Goal: Task Accomplishment & Management: Manage account settings

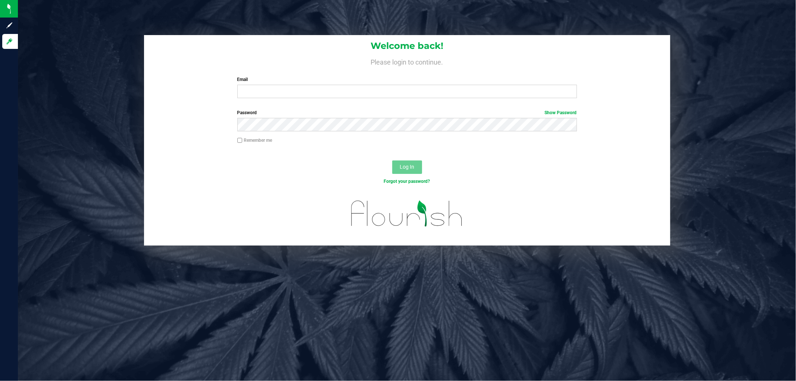
click at [290, 82] on label "Email" at bounding box center [406, 79] width 339 height 7
click at [290, 85] on input "Email" at bounding box center [406, 91] width 339 height 13
click at [292, 90] on input "Email" at bounding box center [406, 91] width 339 height 13
type input "[EMAIL_ADDRESS][DOMAIN_NAME]"
click at [392, 160] on button "Log In" at bounding box center [407, 166] width 30 height 13
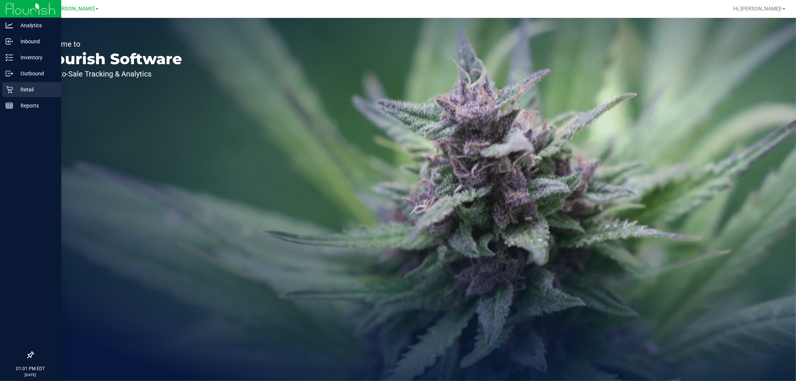
click at [18, 88] on p "Retail" at bounding box center [35, 89] width 45 height 9
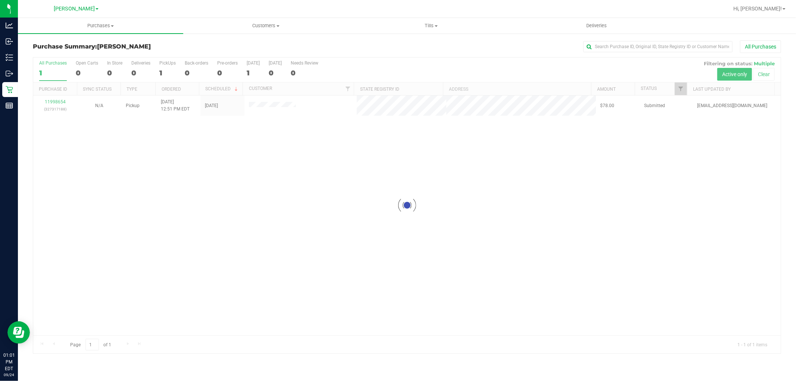
click at [313, 166] on div at bounding box center [406, 205] width 747 height 296
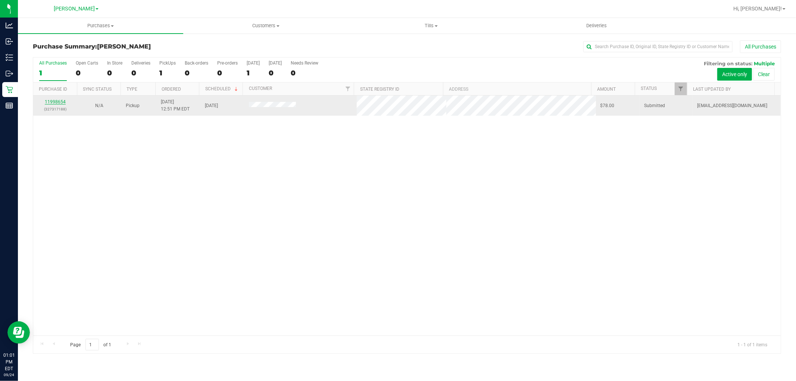
click at [61, 104] on link "11998654" at bounding box center [55, 101] width 21 height 5
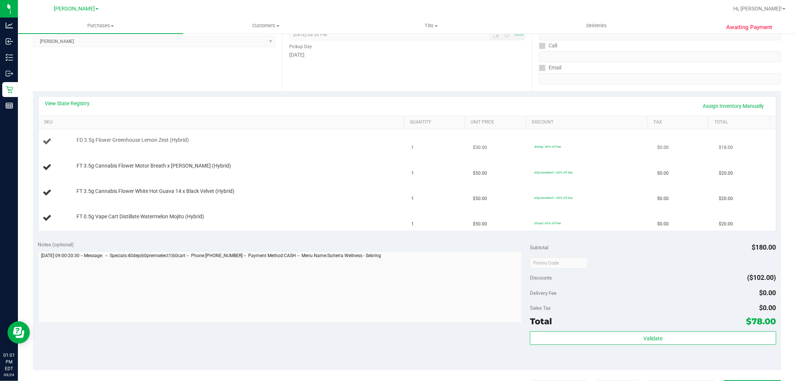
scroll to position [166, 0]
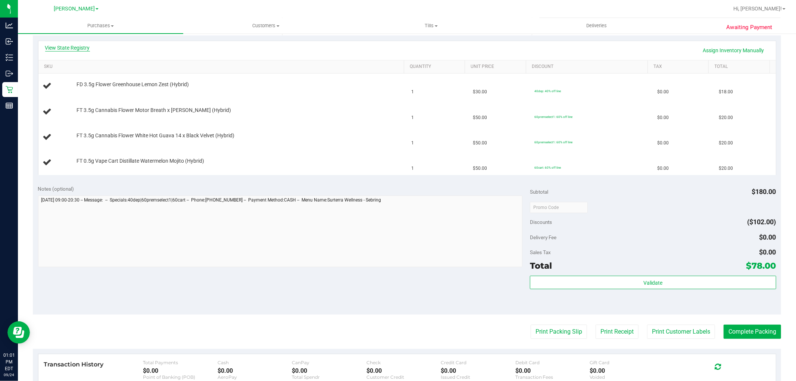
click at [80, 47] on link "View State Registry" at bounding box center [67, 47] width 45 height 7
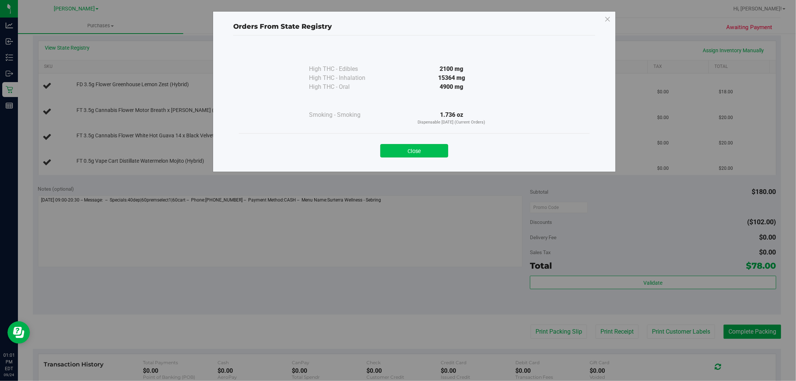
click at [415, 147] on button "Close" at bounding box center [414, 150] width 68 height 13
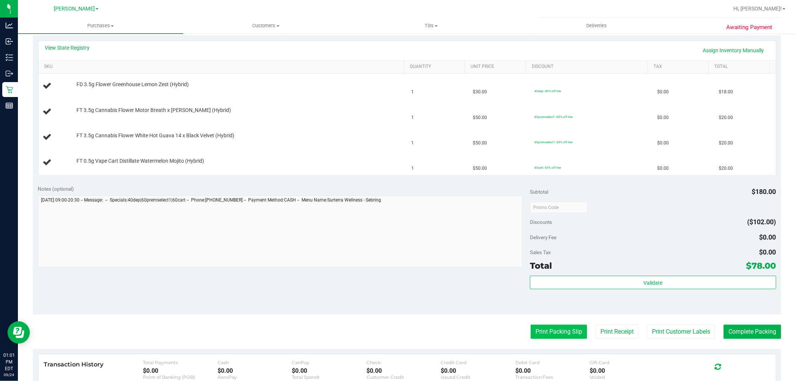
click at [557, 325] on button "Print Packing Slip" at bounding box center [558, 332] width 56 height 14
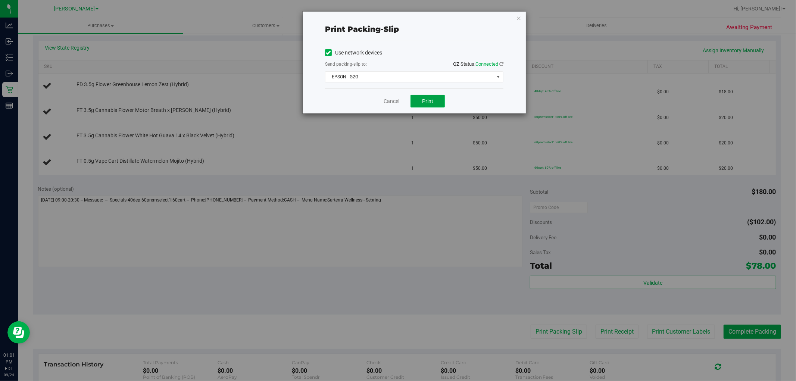
click at [426, 98] on span "Print" at bounding box center [427, 101] width 11 height 6
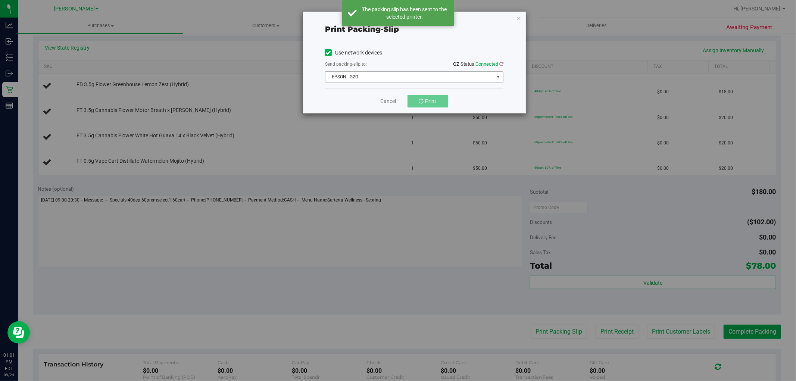
click at [429, 75] on span "EPSON - G2G" at bounding box center [409, 77] width 168 height 10
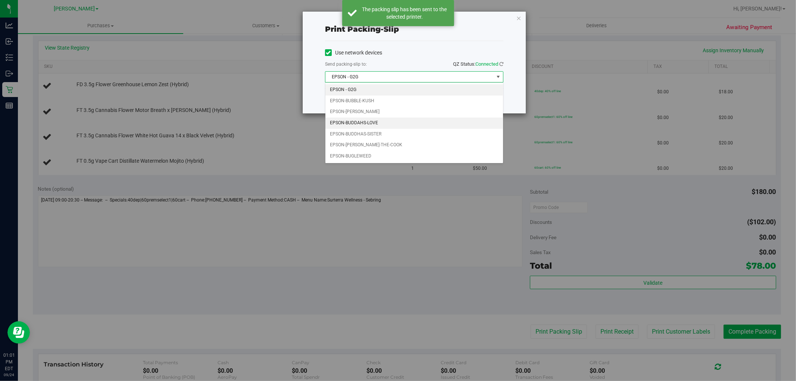
click at [366, 124] on li "EPSON-BUDDAHS-LOVE" at bounding box center [414, 123] width 178 height 11
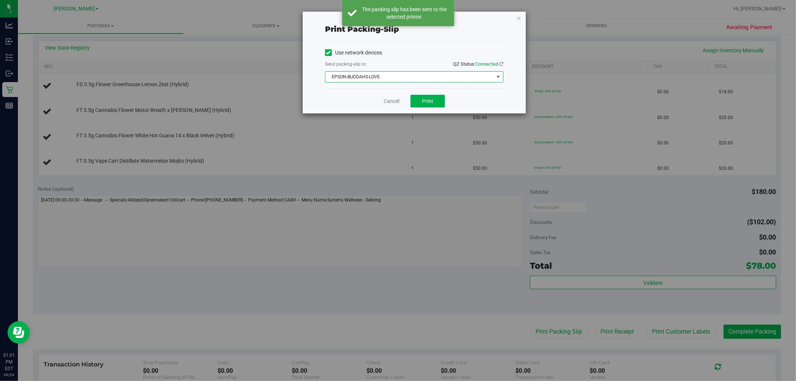
click at [368, 101] on div "Cancel Print" at bounding box center [414, 100] width 178 height 25
click at [429, 109] on div "Cancel Print" at bounding box center [414, 100] width 178 height 25
click at [429, 103] on span "Print" at bounding box center [427, 101] width 11 height 6
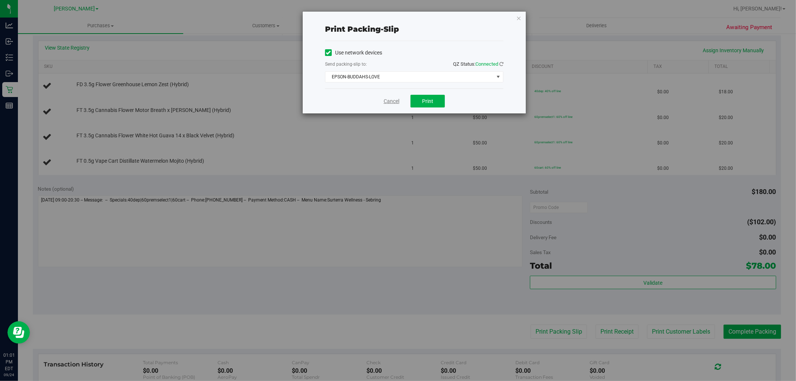
click at [393, 103] on link "Cancel" at bounding box center [391, 101] width 16 height 8
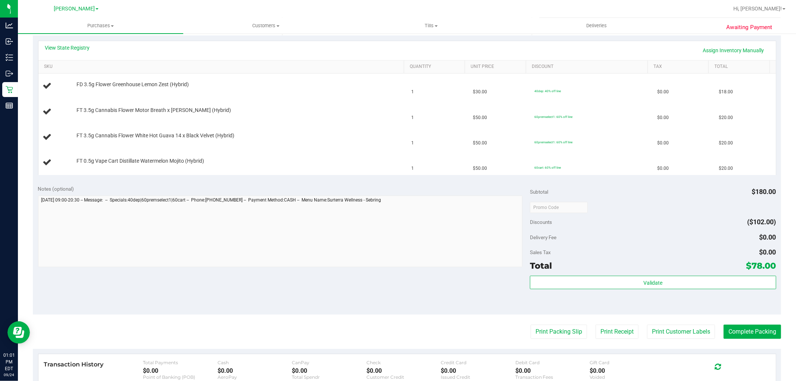
click at [385, 183] on div "Notes (optional) Subtotal $180.00 Discounts ($102.00) Delivery Fee $0.00 Sales …" at bounding box center [407, 247] width 748 height 134
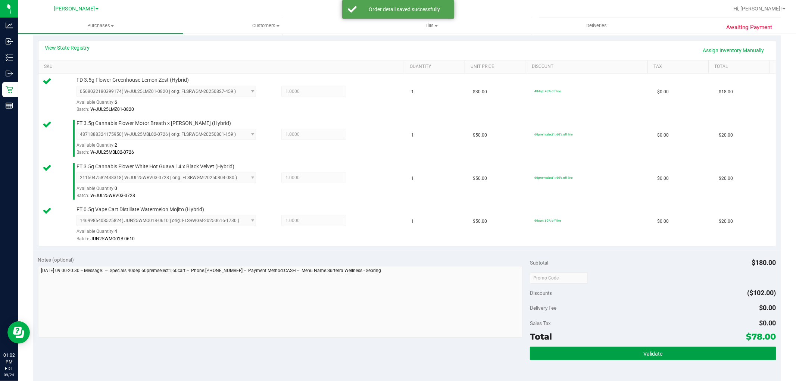
click at [643, 351] on span "Validate" at bounding box center [652, 354] width 19 height 6
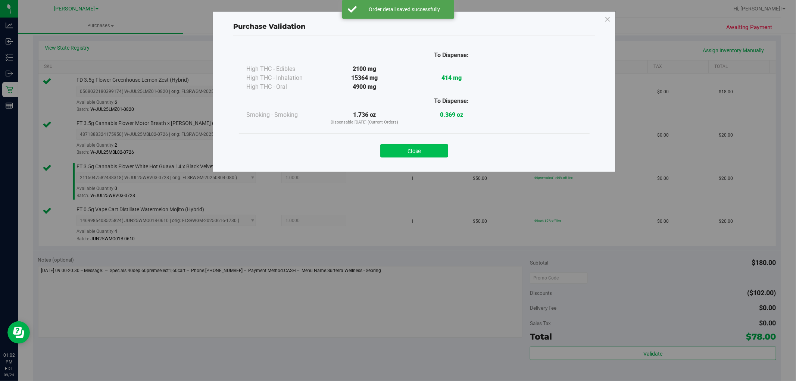
click at [422, 150] on button "Close" at bounding box center [414, 150] width 68 height 13
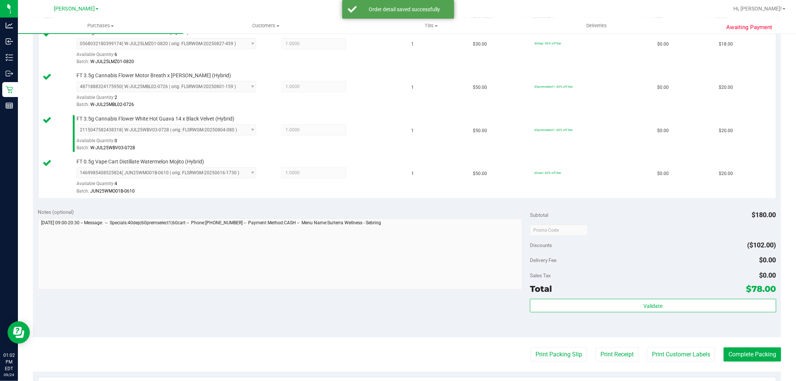
scroll to position [248, 0]
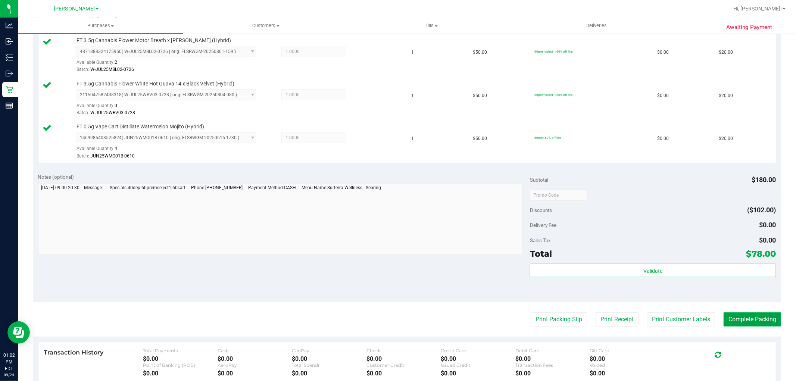
click at [732, 323] on button "Complete Packing" at bounding box center [751, 319] width 57 height 14
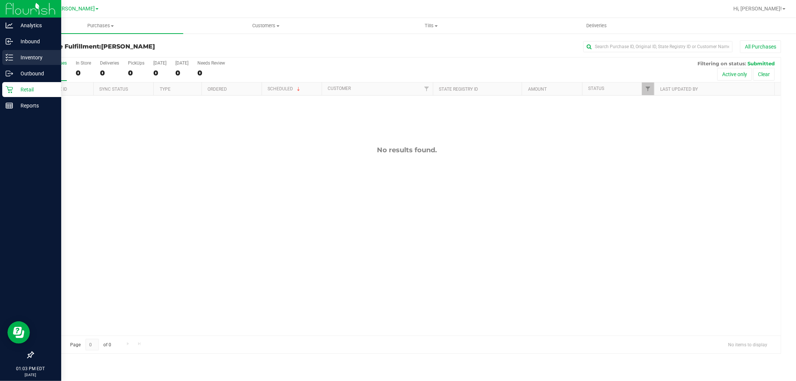
click at [20, 59] on p "Inventory" at bounding box center [35, 57] width 45 height 9
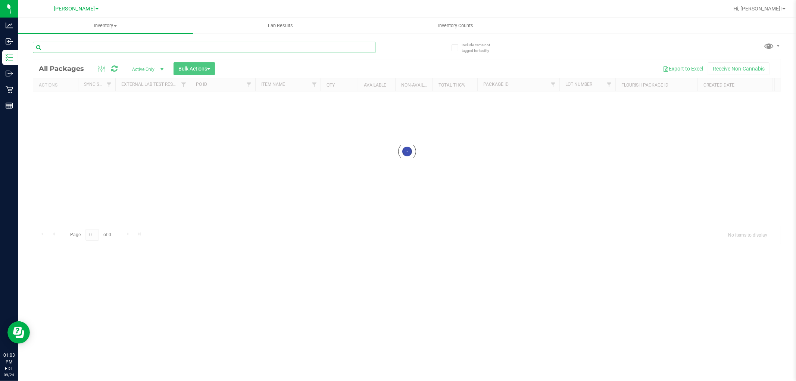
click at [91, 45] on input "text" at bounding box center [204, 47] width 342 height 11
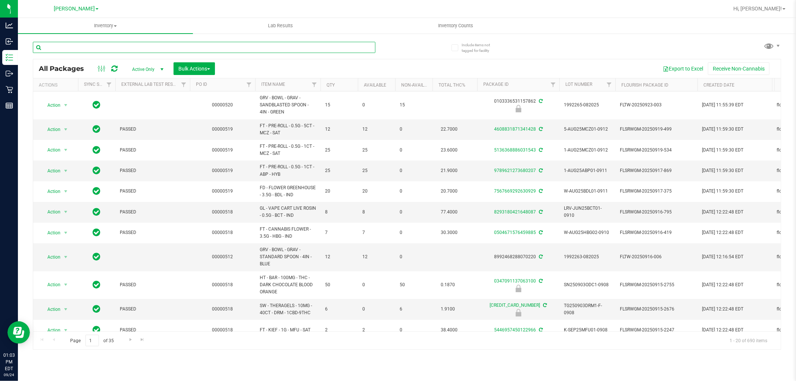
click at [92, 45] on input "text" at bounding box center [204, 47] width 342 height 11
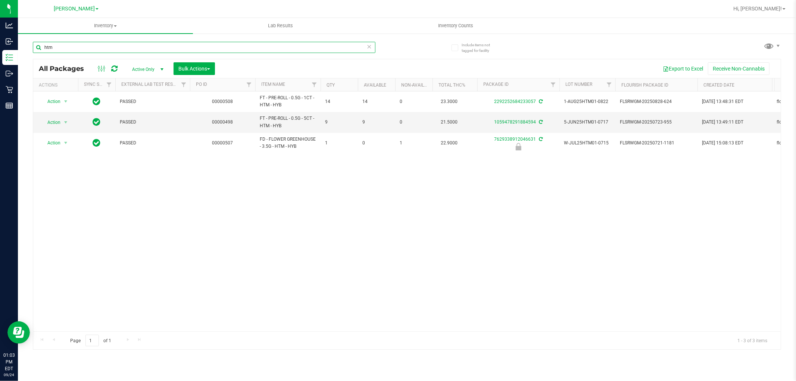
type input "htm"
click at [202, 174] on div "Action Action Adjust qty Create package Edit attributes Global inventory Locate…" at bounding box center [406, 211] width 747 height 240
click at [137, 194] on div "Action Action Adjust qty Create package Edit attributes Global inventory Locate…" at bounding box center [406, 211] width 747 height 240
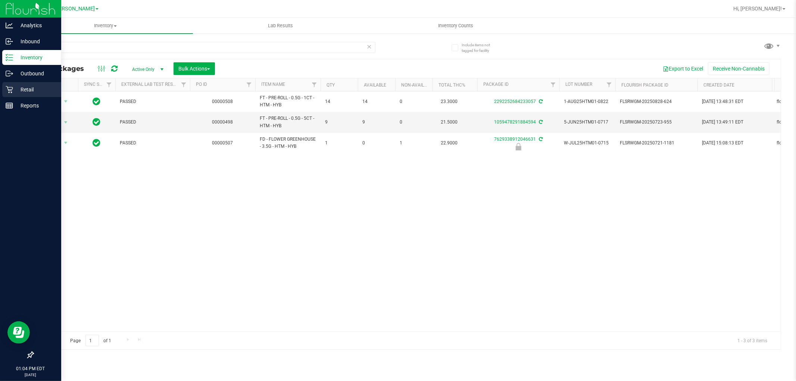
click at [5, 86] on div "Retail" at bounding box center [31, 89] width 59 height 15
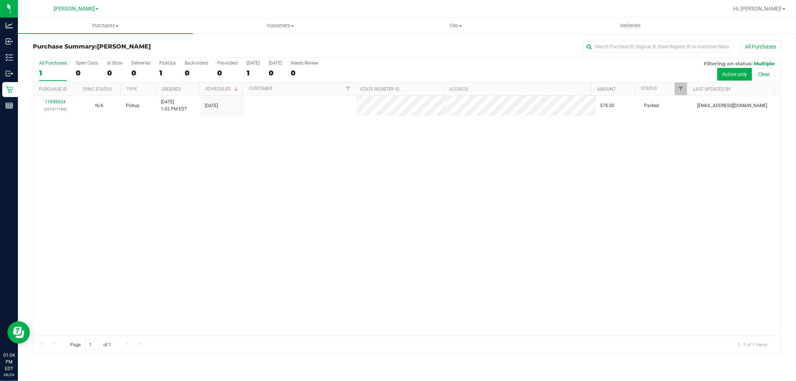
click at [316, 159] on div "11998654 (327317188) N/A Pickup [DATE] 1:02 PM EDT 9/24/2025 $78.00 Packed [EMA…" at bounding box center [406, 215] width 747 height 240
